Goal: Find specific fact: Find specific fact

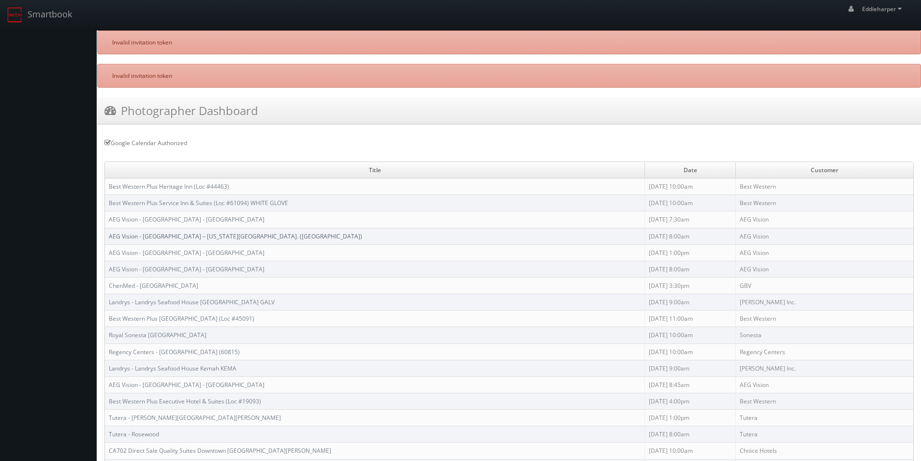
click at [179, 235] on link "AEG Vision - [GEOGRAPHIC_DATA] – [US_STATE][GEOGRAPHIC_DATA]. ([GEOGRAPHIC_DATA…" at bounding box center [235, 236] width 253 height 8
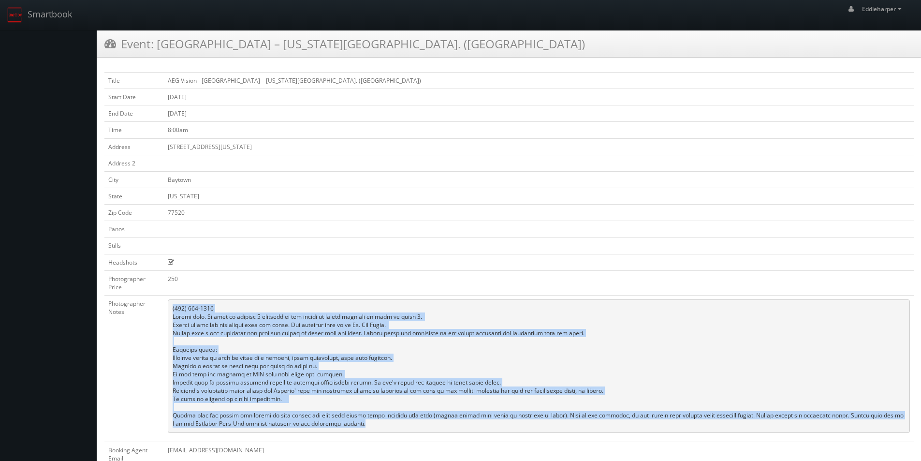
drag, startPoint x: 372, startPoint y: 424, endPoint x: 171, endPoint y: 311, distance: 230.7
click at [171, 311] on pre at bounding box center [539, 365] width 742 height 133
copy pre "(817) 751-8005 Loremi dolo. Si amet co adipisc 0 elitsedd ei tem incidi ut la e…"
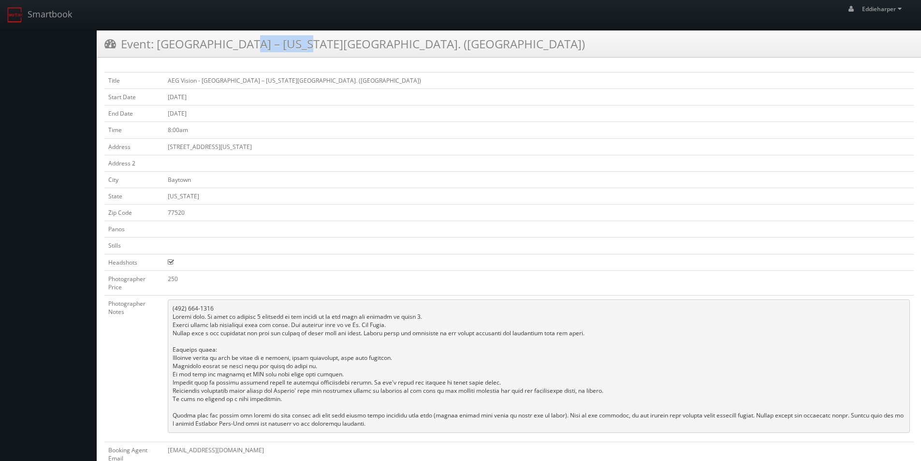
drag, startPoint x: 210, startPoint y: 44, endPoint x: 159, endPoint y: 47, distance: 50.4
click at [159, 47] on h3 "Event: [GEOGRAPHIC_DATA] – [US_STATE][GEOGRAPHIC_DATA]. ([GEOGRAPHIC_DATA])" at bounding box center [344, 43] width 480 height 17
copy h3 "AEG Vision"
